Goal: Check status: Check status

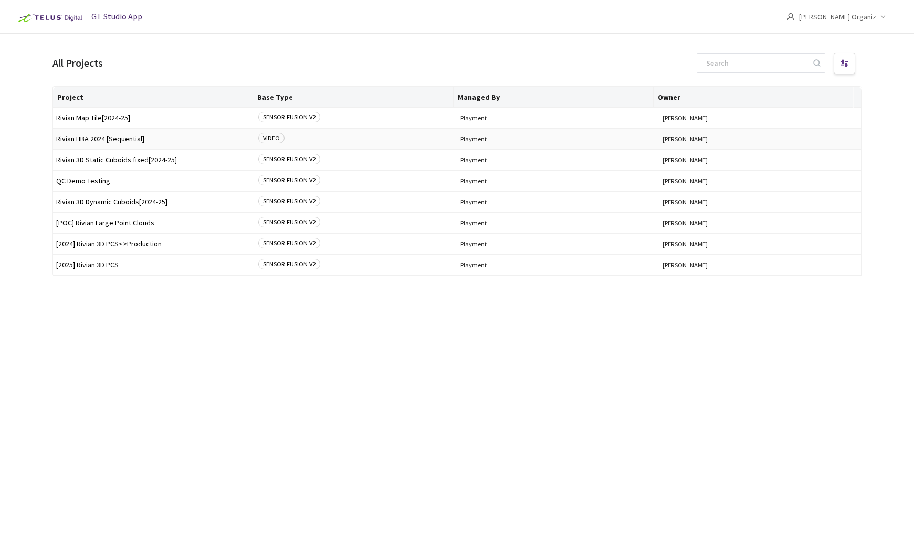
click at [139, 140] on span "Rivian HBA 2024 [Sequential]" at bounding box center [153, 139] width 195 height 8
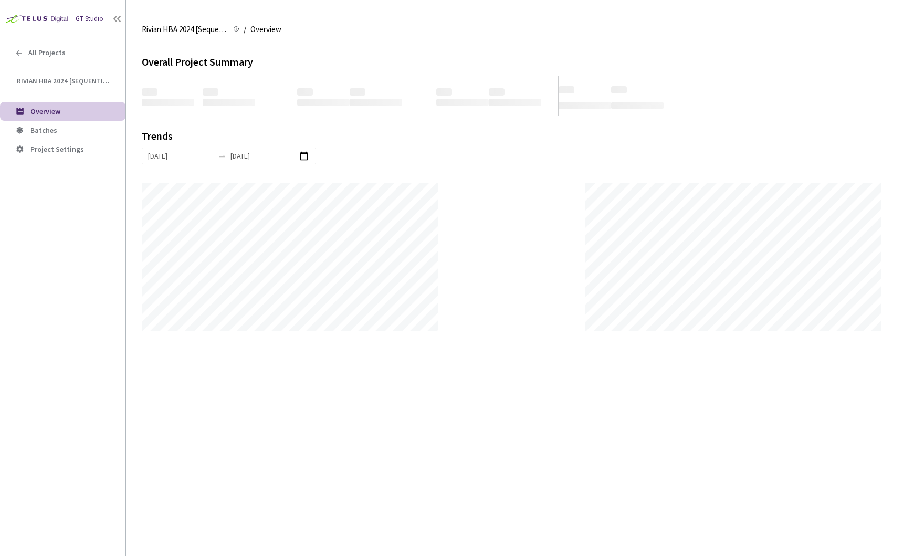
scroll to position [556, 914]
click at [81, 135] on li "Batches" at bounding box center [62, 130] width 125 height 19
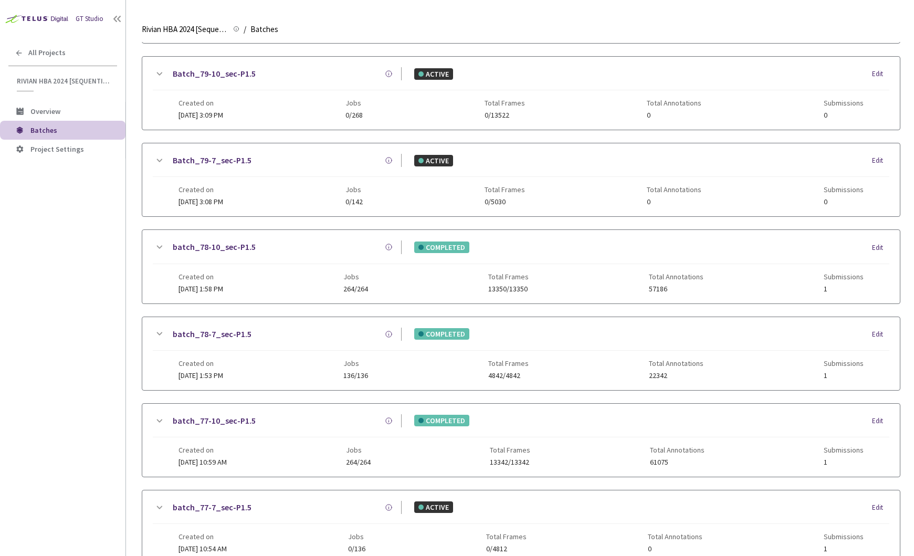
scroll to position [437, 0]
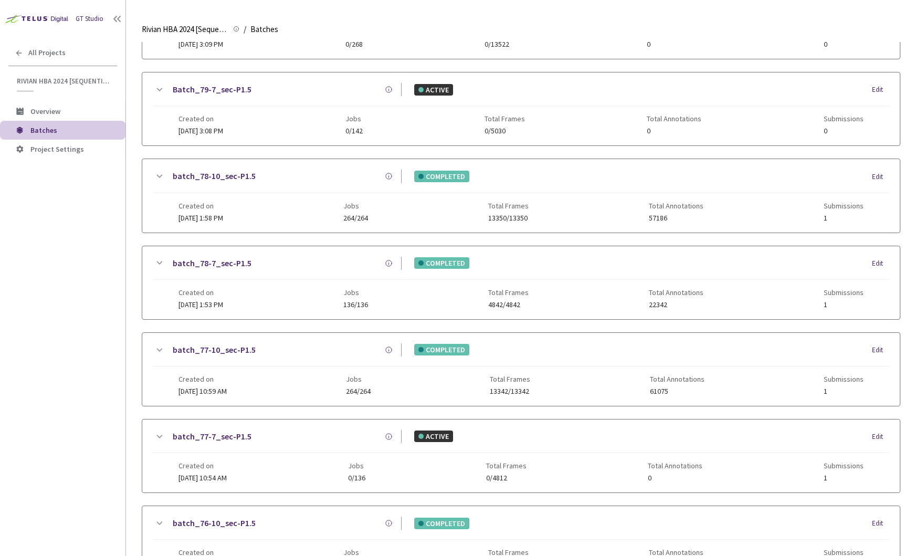
click at [307, 353] on div "batch_77-10_sec-P1.5" at bounding box center [283, 349] width 236 height 13
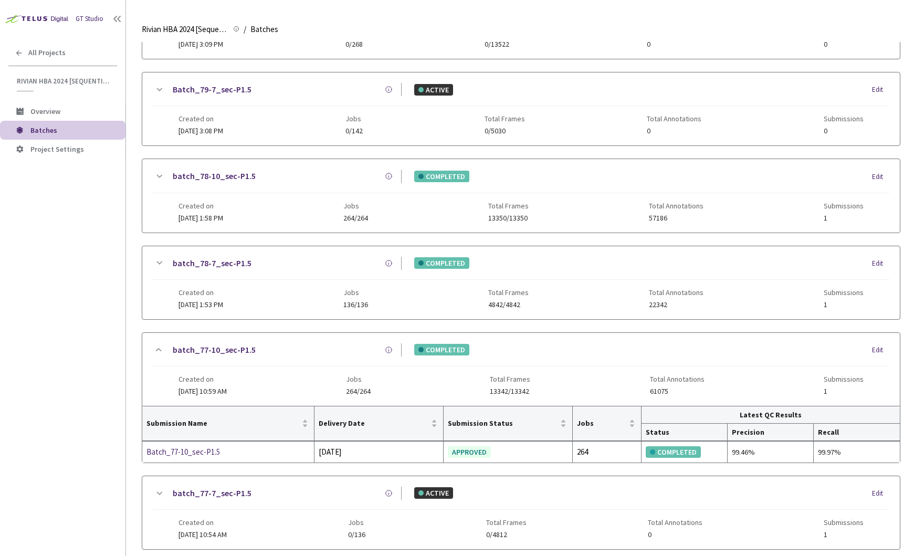
click at [161, 350] on icon at bounding box center [159, 349] width 13 height 13
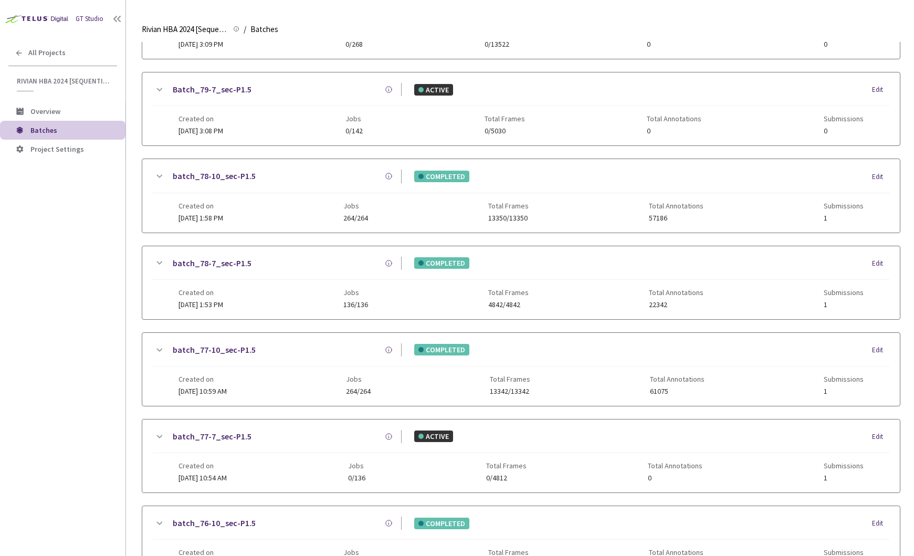
click at [142, 352] on div "batch_77-10_sec-P1.5 COMPLETED Edit Created on [DATE] 10:59 AM Jobs 264/264 Tot…" at bounding box center [521, 369] width 758 height 73
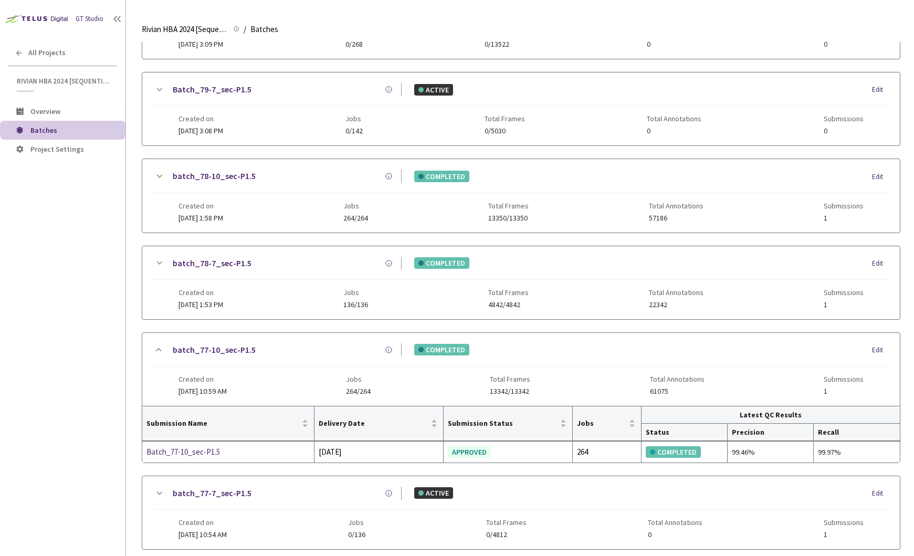
click at [149, 349] on div "batch_77-10_sec-P1.5 COMPLETED Edit Created on [DATE] 10:59 AM Jobs 264/264 Tot…" at bounding box center [521, 369] width 758 height 73
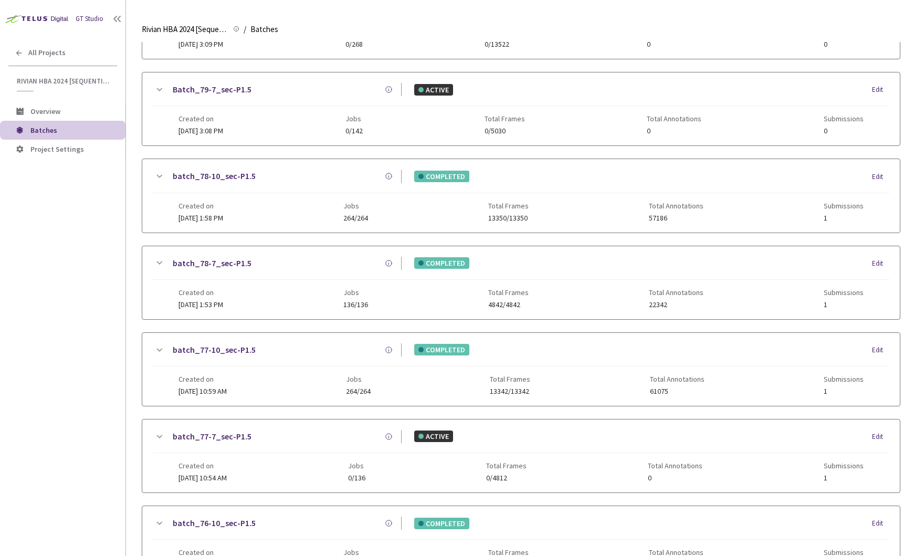
click at [135, 353] on main "Rivian HBA 2024 [Sequential] Rivian HBA 2024 [Sequential] / Batches Batches Bat…" at bounding box center [520, 278] width 788 height 556
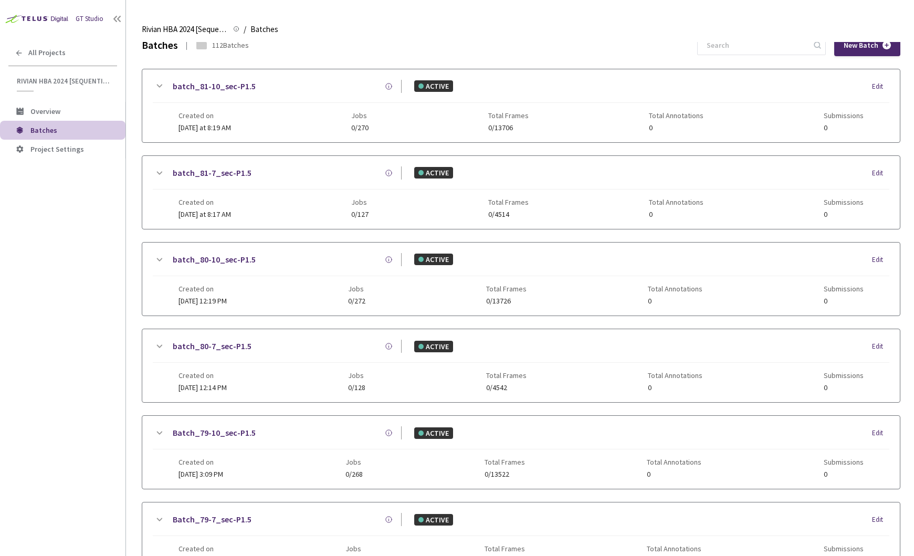
scroll to position [0, 0]
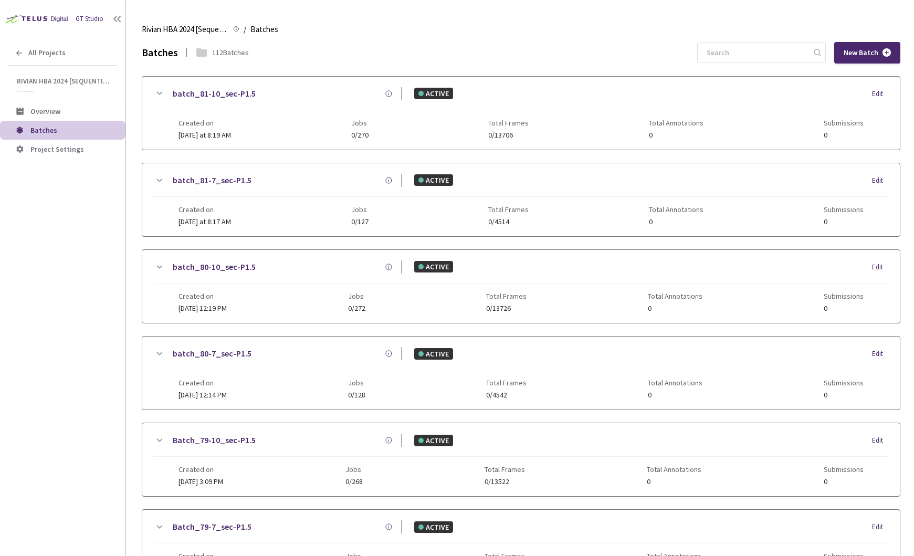
click at [133, 242] on main "Rivian HBA 2024 [Sequential] Rivian HBA 2024 [Sequential] / Batches Batches Bat…" at bounding box center [520, 278] width 788 height 556
